Goal: Connect with others: Connect with others

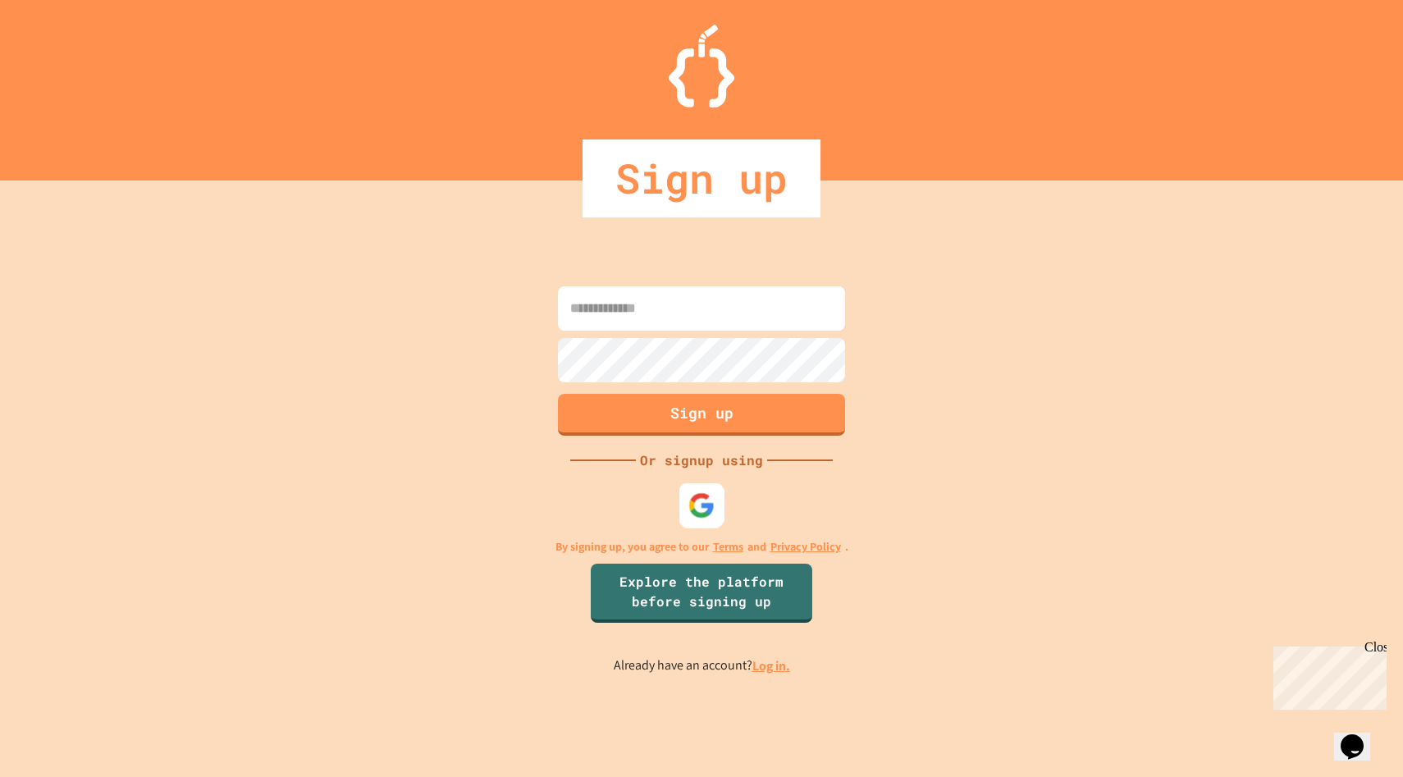
click at [704, 511] on img at bounding box center [702, 505] width 27 height 27
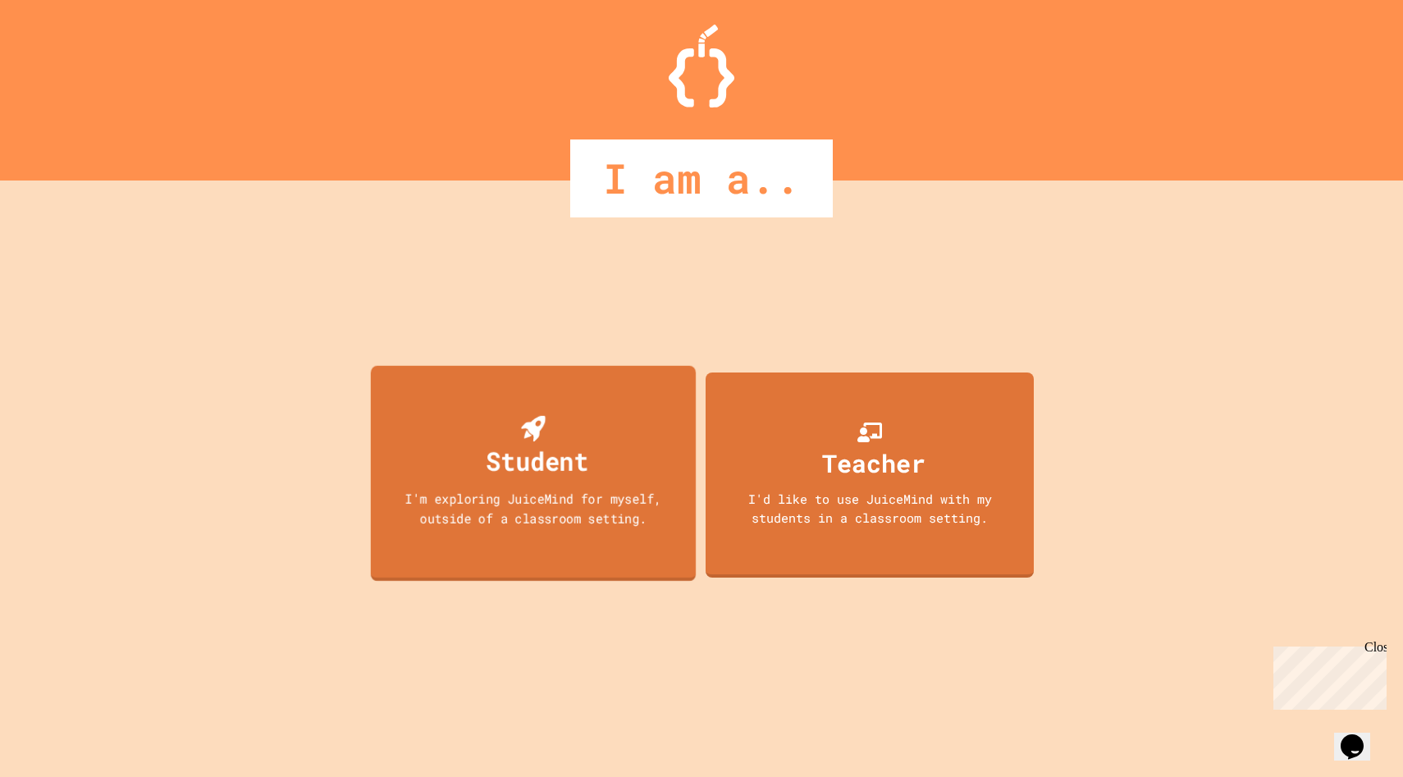
click at [557, 474] on div "Student" at bounding box center [538, 461] width 103 height 39
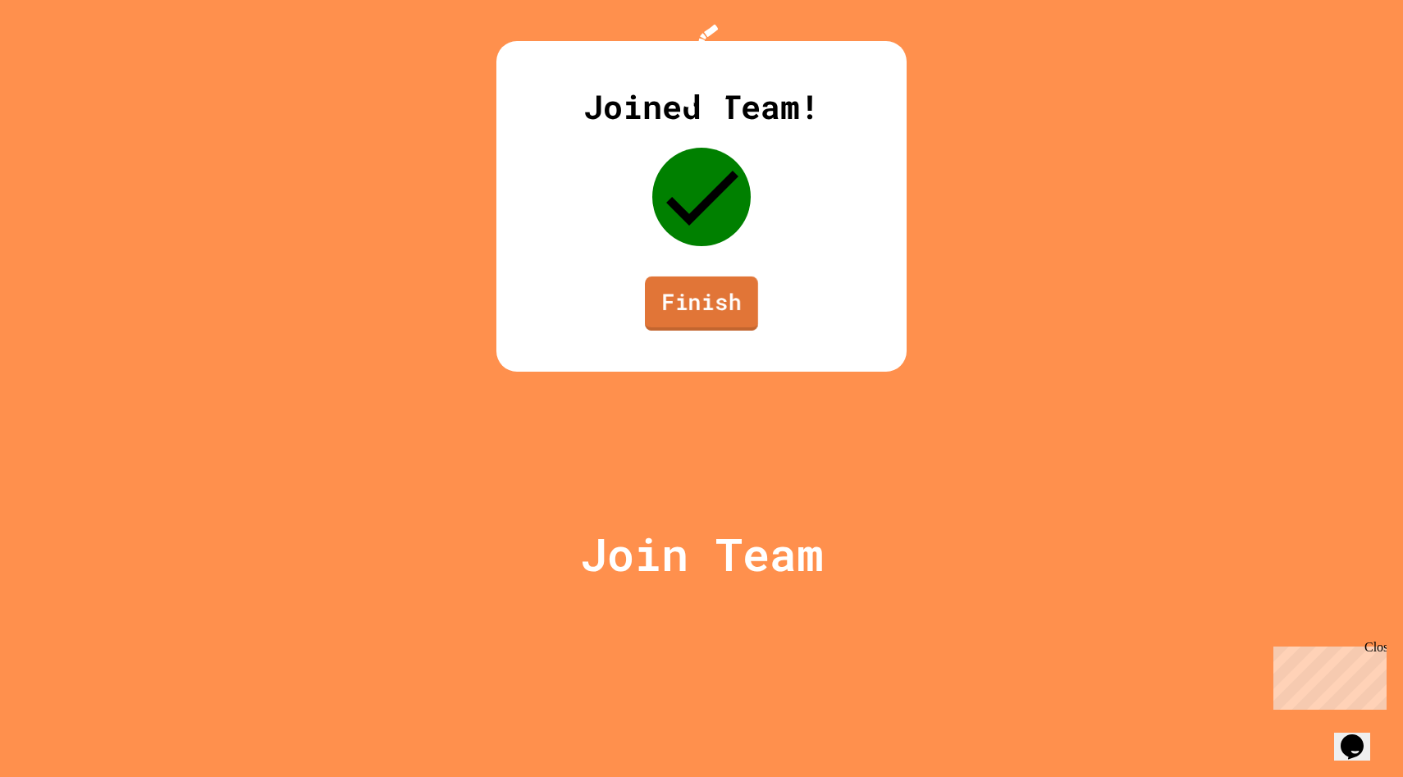
click at [723, 331] on link "Finish" at bounding box center [701, 304] width 113 height 54
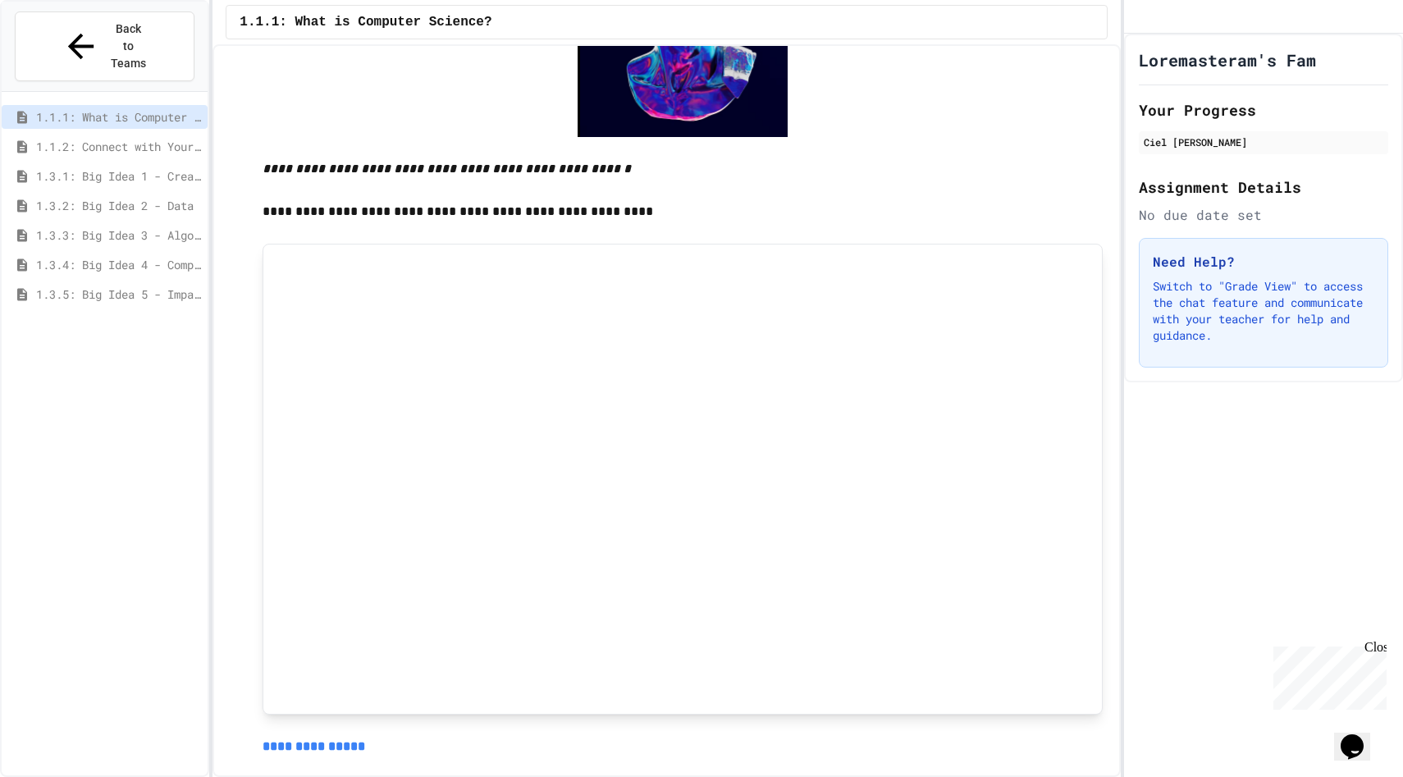
scroll to position [873, 0]
